Goal: Navigation & Orientation: Find specific page/section

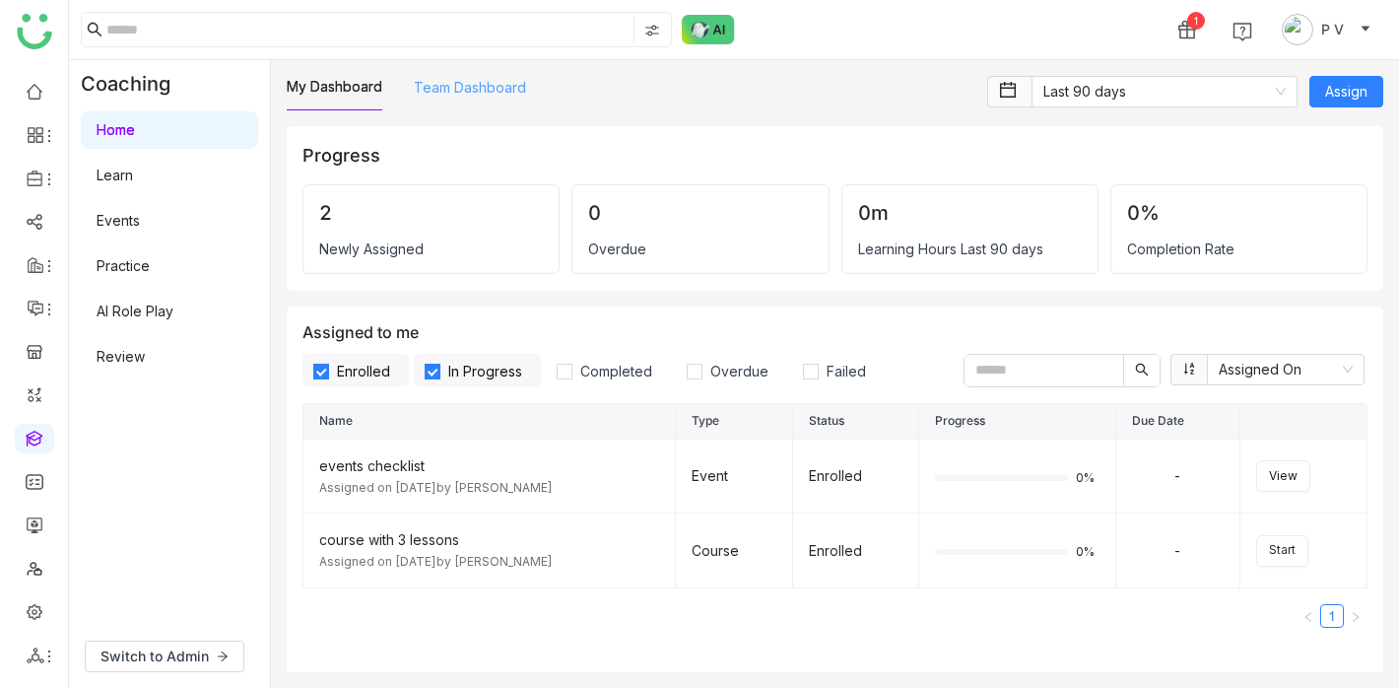
click at [476, 88] on link "Team Dashboard" at bounding box center [470, 87] width 112 height 17
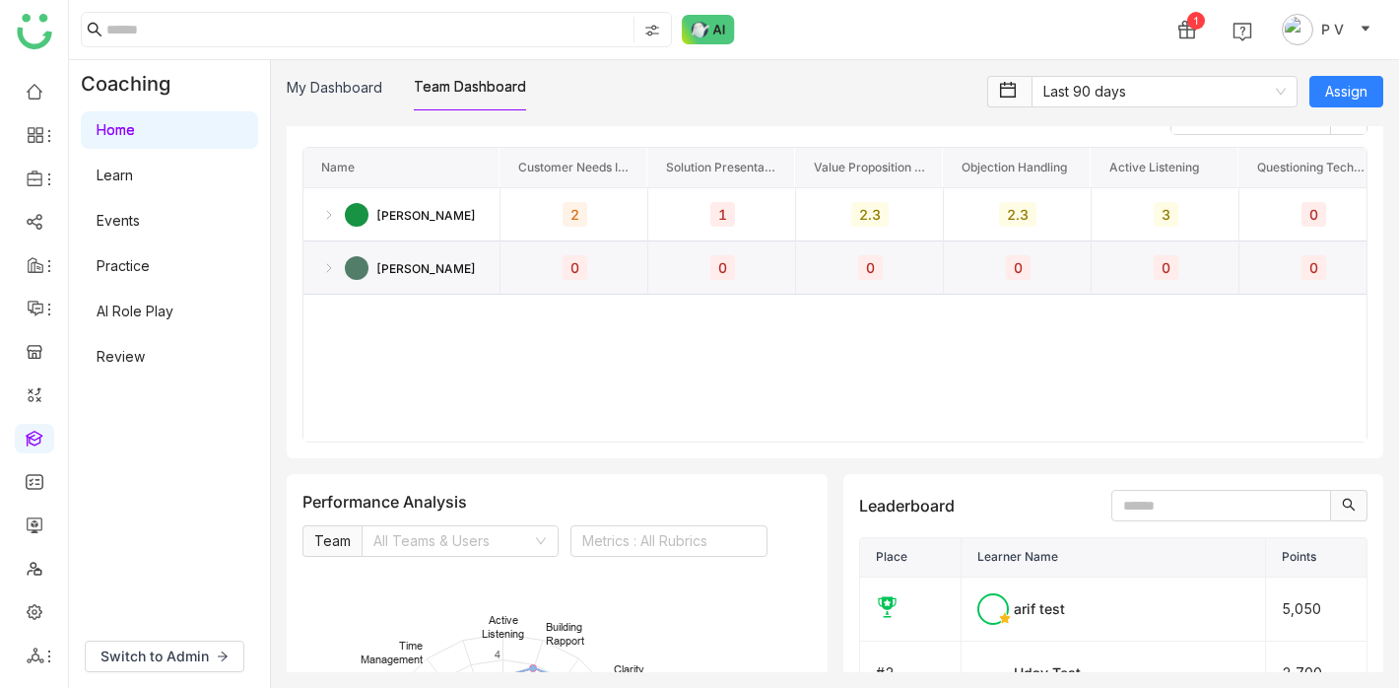
scroll to position [2450, 0]
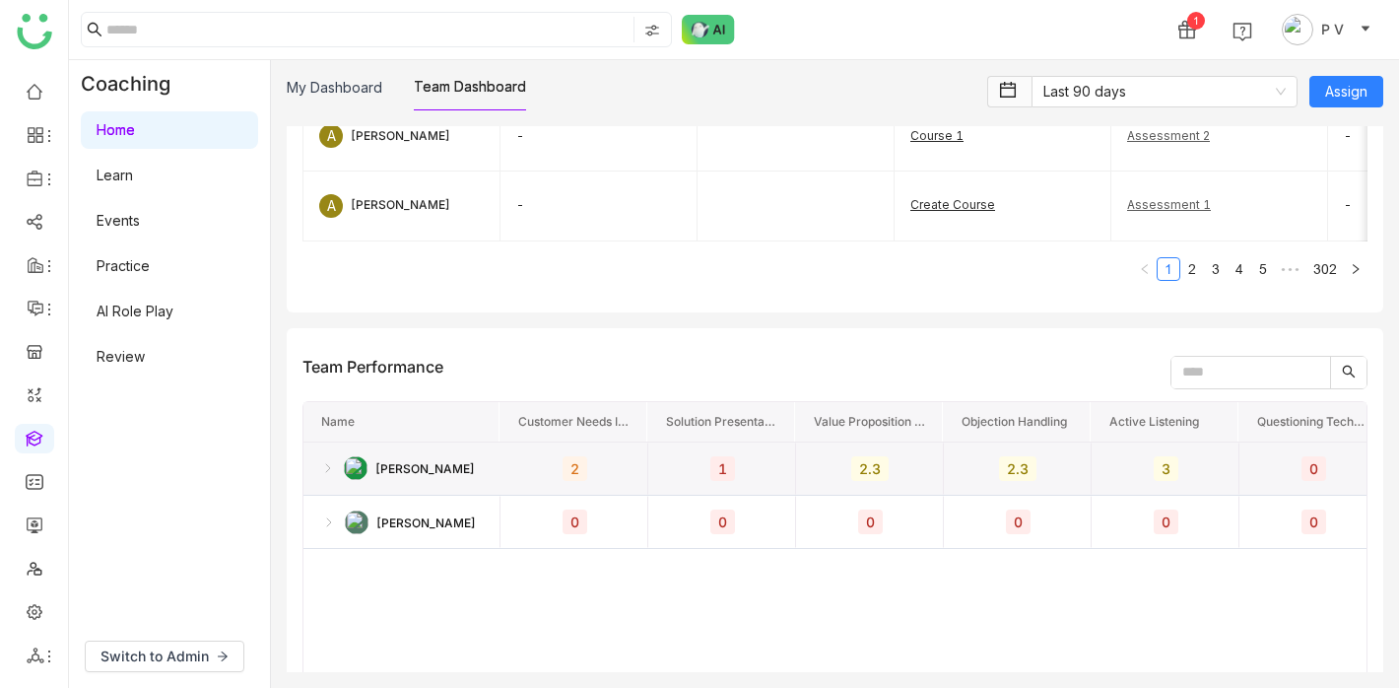
click at [331, 460] on img at bounding box center [328, 468] width 16 height 16
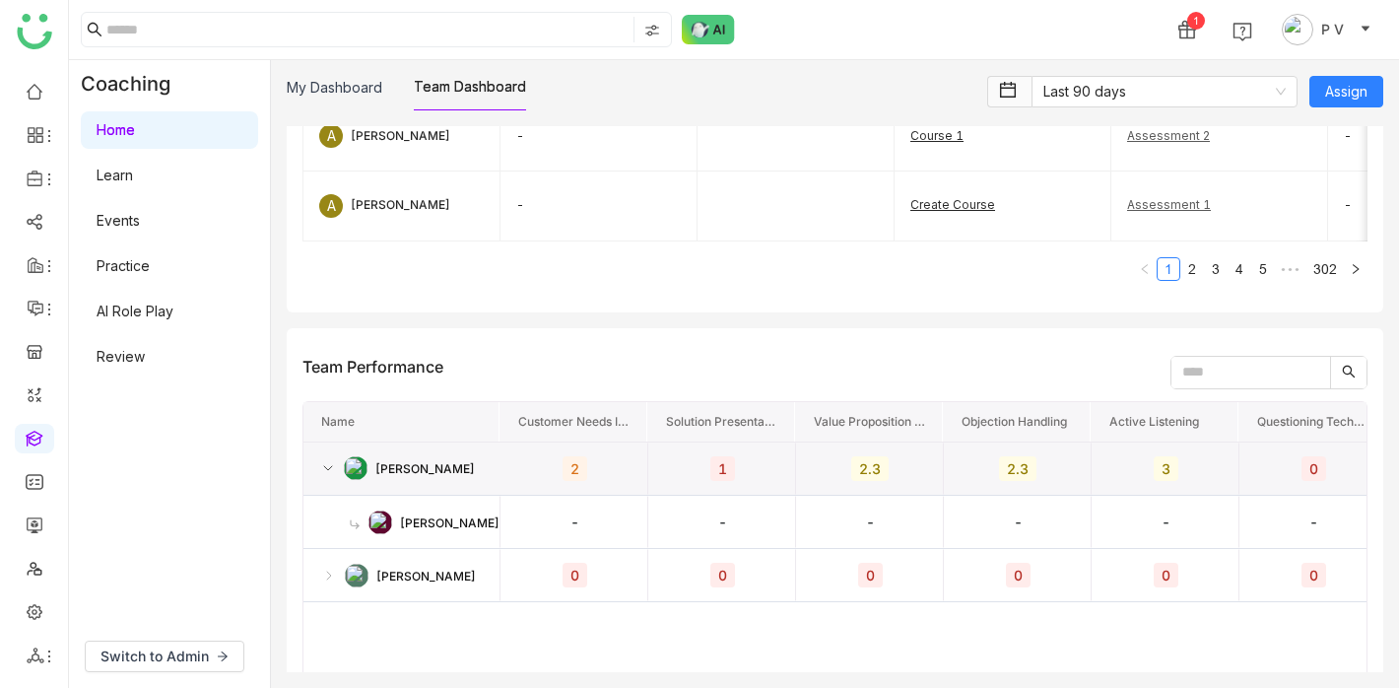
click at [327, 460] on img at bounding box center [328, 468] width 16 height 16
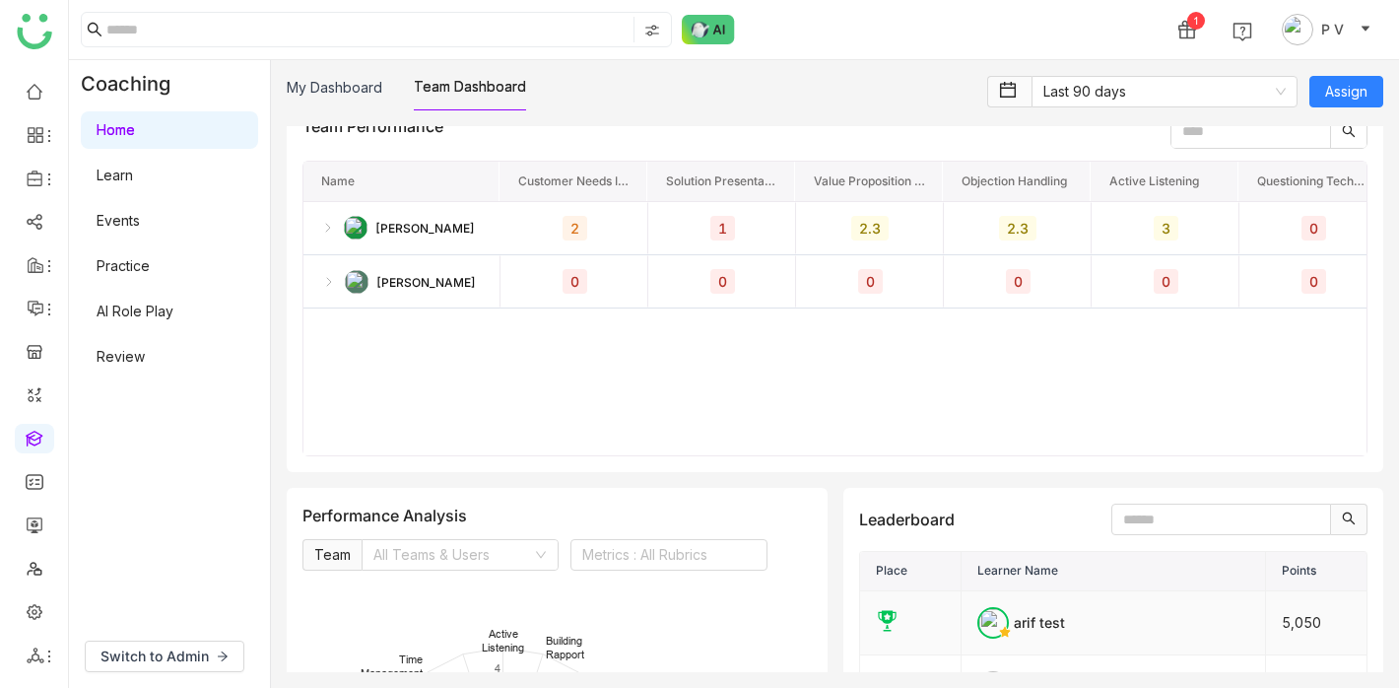
scroll to position [2691, 0]
